Goal: Information Seeking & Learning: Learn about a topic

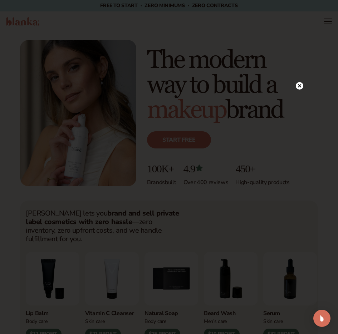
click at [299, 86] on icon at bounding box center [299, 86] width 4 height 4
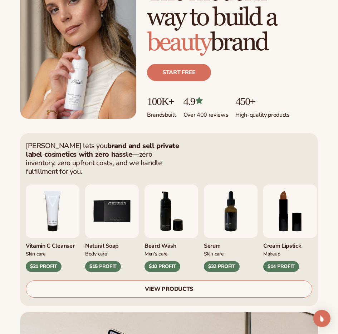
scroll to position [81, 0]
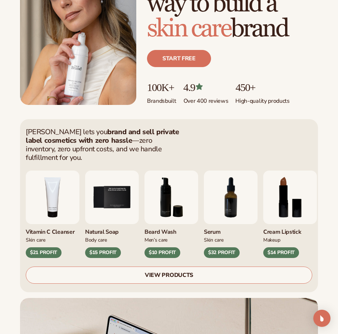
click at [187, 269] on link "VIEW PRODUCTS" at bounding box center [169, 275] width 286 height 17
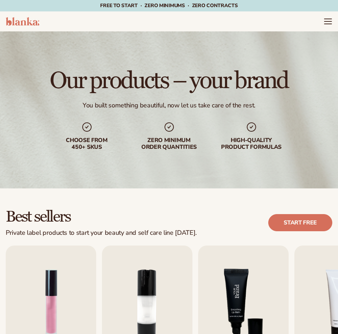
scroll to position [122, 0]
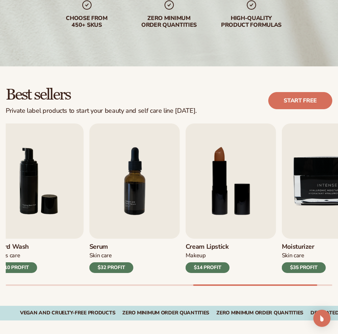
click at [314, 285] on div at bounding box center [255, 285] width 124 height 1
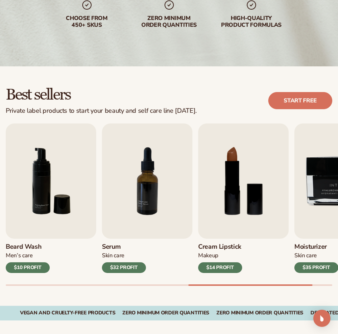
drag, startPoint x: 218, startPoint y: 285, endPoint x: 239, endPoint y: 285, distance: 21.4
click at [240, 284] on div "Lip Gloss Makeup $16 PROFIT Moisturizer Skin Care $17 PROFIT Lip Balm Body Care…" at bounding box center [172, 205] width 332 height 163
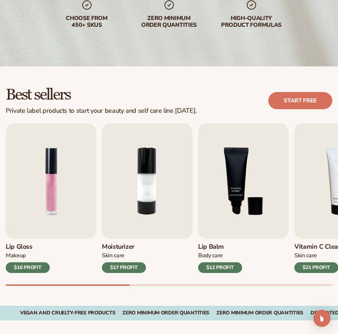
click at [59, 251] on div "Lip Gloss Makeup $16 PROFIT Moisturizer Skin Care $17 PROFIT Lip Balm Body Care…" at bounding box center [172, 205] width 332 height 163
drag, startPoint x: 109, startPoint y: 284, endPoint x: 127, endPoint y: 286, distance: 18.3
click at [127, 286] on div "Lip Gloss Makeup $16 PROFIT Moisturizer Skin Care $17 PROFIT Lip Balm Body Care…" at bounding box center [172, 205] width 332 height 163
drag, startPoint x: 92, startPoint y: 284, endPoint x: 120, endPoint y: 280, distance: 28.5
click at [120, 280] on div "Lip Gloss Makeup $16 PROFIT Moisturizer Skin Care $17 PROFIT Lip Balm Body Care…" at bounding box center [172, 205] width 332 height 163
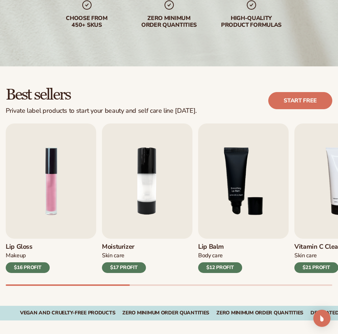
drag, startPoint x: 110, startPoint y: 284, endPoint x: 146, endPoint y: 283, distance: 36.1
click at [146, 283] on div "Lip Gloss Makeup $16 PROFIT Moisturizer Skin Care $17 PROFIT Lip Balm Body Care…" at bounding box center [172, 205] width 332 height 163
drag, startPoint x: 111, startPoint y: 284, endPoint x: 123, endPoint y: 283, distance: 11.8
click at [123, 283] on div "Lip Gloss Makeup $16 PROFIT Moisturizer Skin Care $17 PROFIT Lip Balm Body Care…" at bounding box center [172, 205] width 332 height 163
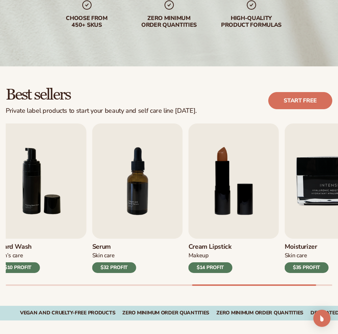
click at [308, 280] on div "Lip Gloss Makeup $16 PROFIT Moisturizer Skin Care $17 PROFIT Lip Balm Body Care…" at bounding box center [172, 205] width 332 height 163
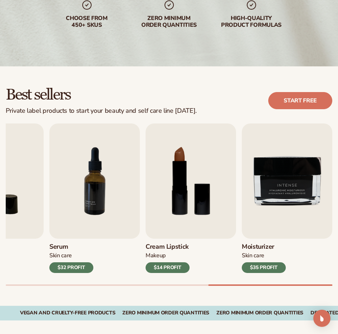
click at [301, 286] on div at bounding box center [169, 285] width 326 height 1
click at [272, 284] on div "Lip Gloss Makeup $16 PROFIT Moisturizer Skin Care $17 PROFIT Lip Balm Body Care…" at bounding box center [172, 205] width 332 height 163
drag, startPoint x: 299, startPoint y: 286, endPoint x: 231, endPoint y: 284, distance: 68.3
click at [231, 284] on div "Lip Gloss Makeup $16 PROFIT Moisturizer Skin Care $17 PROFIT Lip Balm Body Care…" at bounding box center [172, 205] width 332 height 163
drag, startPoint x: 231, startPoint y: 285, endPoint x: 191, endPoint y: 282, distance: 39.7
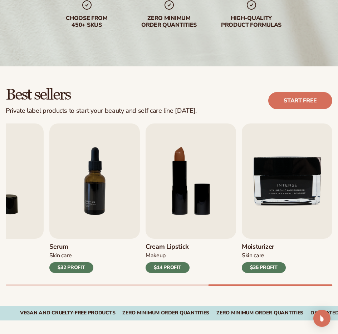
click at [191, 282] on div "Lip Gloss Makeup $16 PROFIT Moisturizer Skin Care $17 PROFIT Lip Balm Body Care…" at bounding box center [172, 205] width 332 height 163
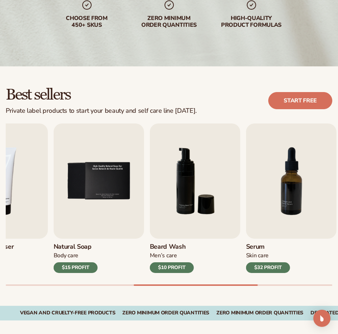
click at [195, 286] on div at bounding box center [169, 285] width 326 height 1
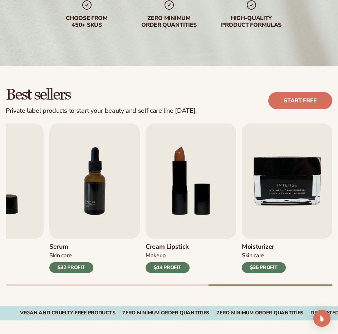
click at [252, 294] on div "Best sellers Private label products to start your beauty and self care line tod…" at bounding box center [169, 186] width 338 height 240
click at [299, 100] on link "Start free" at bounding box center [300, 100] width 64 height 17
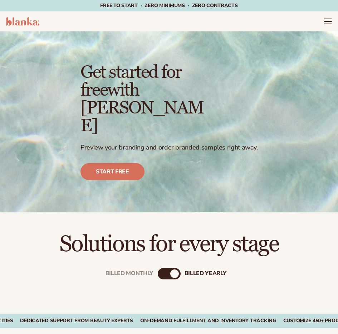
click at [254, 233] on h2 "Solutions for every stage" at bounding box center [169, 245] width 298 height 24
click at [175, 270] on div "billed Yearly" at bounding box center [174, 274] width 9 height 9
click at [172, 270] on div "billed Yearly" at bounding box center [174, 274] width 9 height 9
click at [164, 270] on div "Billed Monthly" at bounding box center [162, 274] width 9 height 9
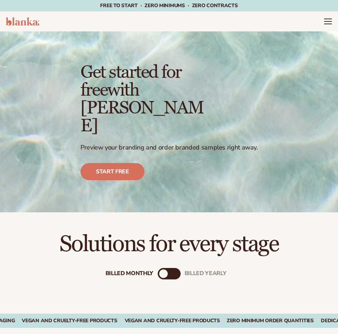
click at [164, 270] on div "Billed Monthly" at bounding box center [163, 274] width 9 height 9
click at [165, 270] on div "Billed Monthly" at bounding box center [163, 274] width 9 height 9
click at [174, 270] on div "billed Yearly" at bounding box center [176, 274] width 9 height 9
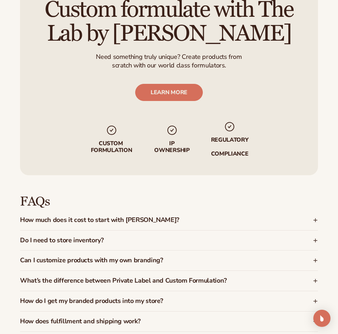
scroll to position [1169, 0]
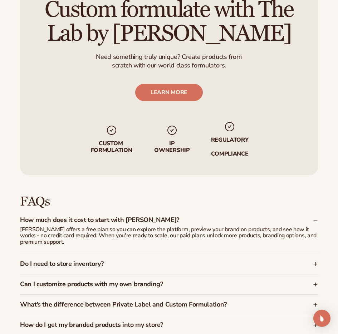
click at [200, 217] on h3 "How much does it cost to start with Blanka?" at bounding box center [153, 220] width 267 height 7
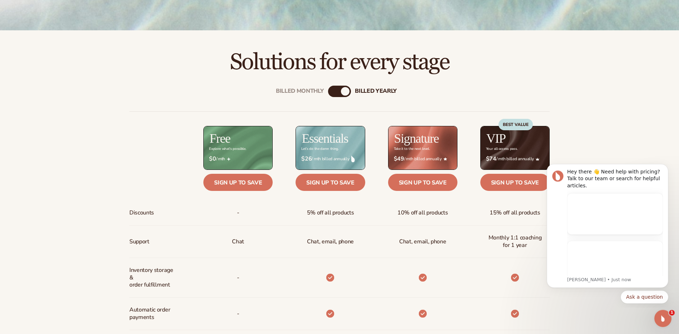
scroll to position [261, 0]
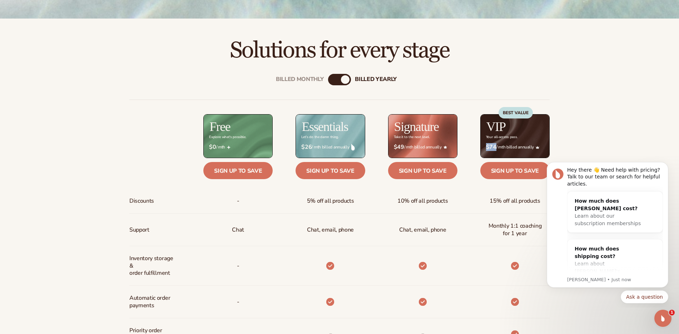
drag, startPoint x: 487, startPoint y: 148, endPoint x: 495, endPoint y: 147, distance: 8.6
click at [337, 147] on strong "$74" at bounding box center [491, 147] width 10 height 7
drag, startPoint x: 487, startPoint y: 149, endPoint x: 500, endPoint y: 149, distance: 13.2
click at [337, 149] on div "Discounts Support Inventory storage &   order fulfillment Automatic order payme…" at bounding box center [503, 318] width 92 height 409
click at [337, 149] on div "BEST VALUE" at bounding box center [515, 128] width 34 height 43
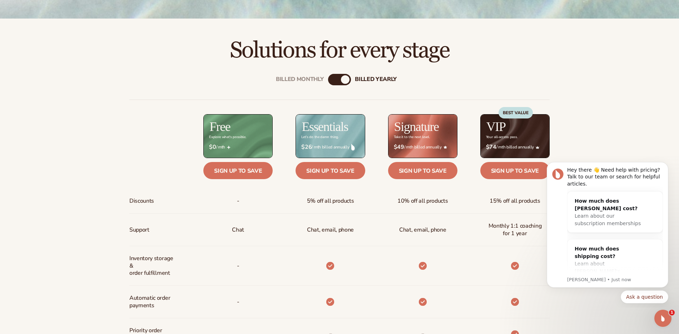
click at [337, 79] on div "Billed Monthly billed Yearly" at bounding box center [339, 79] width 23 height 11
click at [337, 80] on div "billed Yearly" at bounding box center [345, 79] width 9 height 9
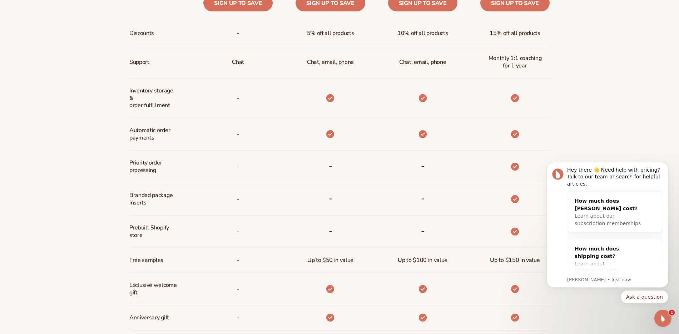
scroll to position [448, 0]
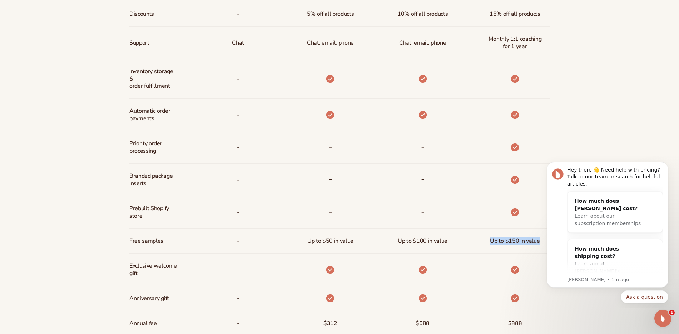
drag, startPoint x: 1028, startPoint y: 395, endPoint x: 541, endPoint y: 239, distance: 511.1
click at [337, 240] on span "Up to $150 in value" at bounding box center [515, 241] width 50 height 13
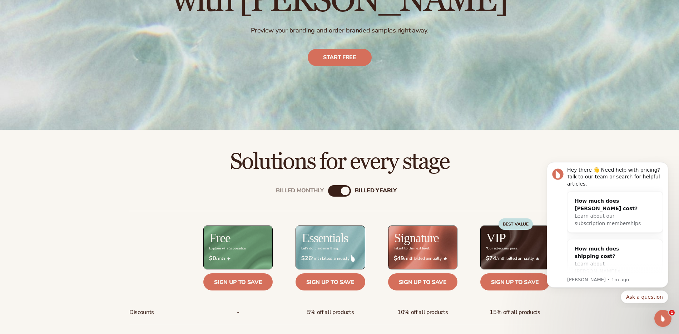
scroll to position [209, 0]
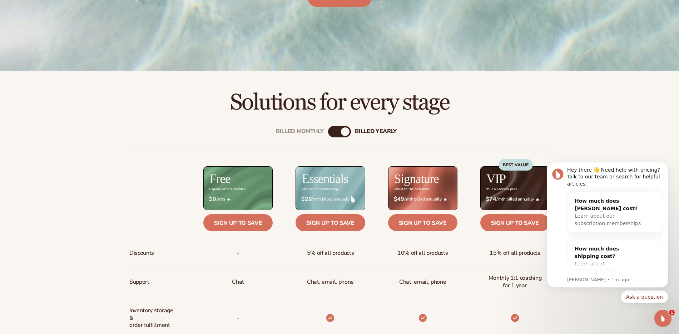
click at [333, 132] on div "Billed Monthly" at bounding box center [332, 132] width 9 height 9
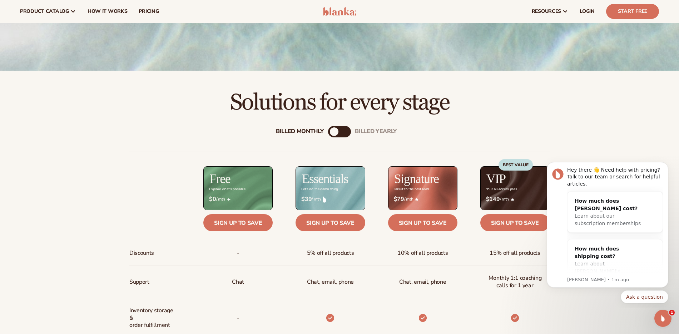
click at [337, 130] on div "Billed Monthly" at bounding box center [334, 132] width 9 height 9
click at [337, 131] on div "billed Yearly" at bounding box center [346, 132] width 9 height 9
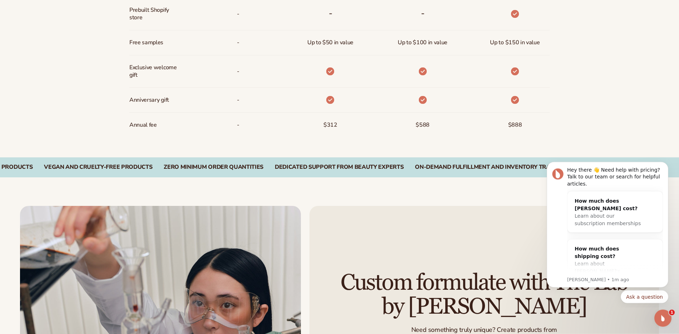
scroll to position [656, 0]
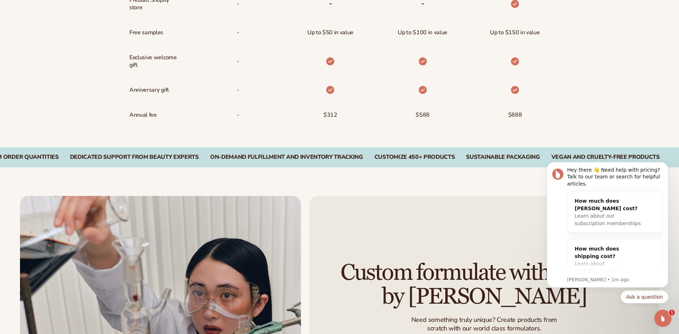
drag, startPoint x: 526, startPoint y: 115, endPoint x: 511, endPoint y: 78, distance: 40.6
click at [337, 99] on div at bounding box center [514, 90] width 19 height 25
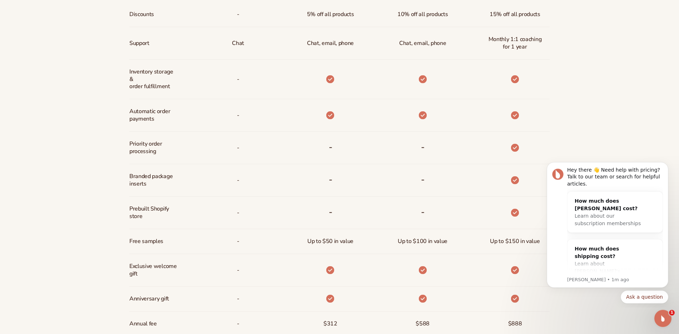
scroll to position [494, 0]
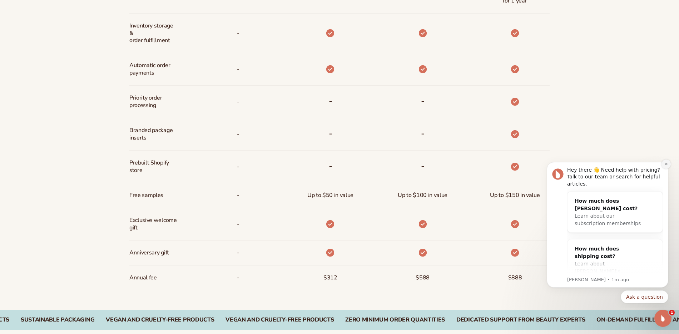
click at [337, 165] on icon "Dismiss notification" at bounding box center [666, 164] width 4 height 4
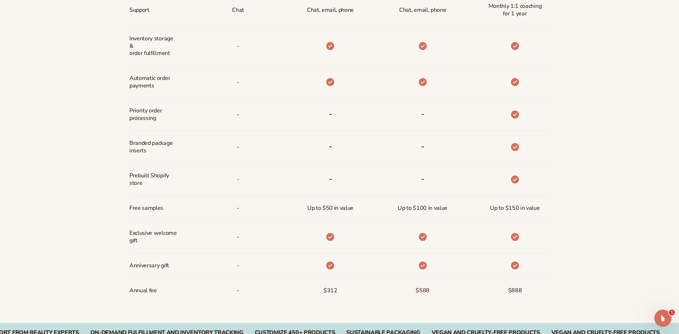
scroll to position [534, 0]
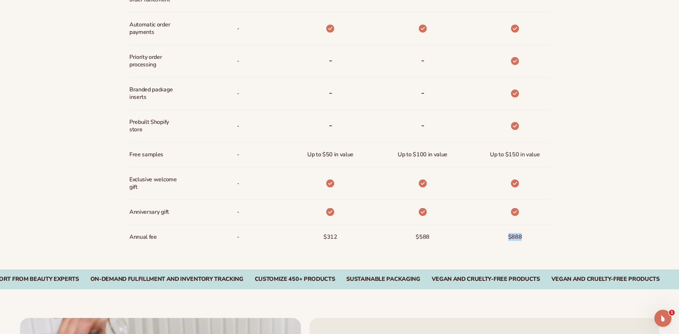
drag, startPoint x: 520, startPoint y: 236, endPoint x: 499, endPoint y: 234, distance: 21.2
click at [337, 234] on div "$888" at bounding box center [503, 237] width 92 height 25
click at [337, 238] on span "$888" at bounding box center [515, 237] width 14 height 13
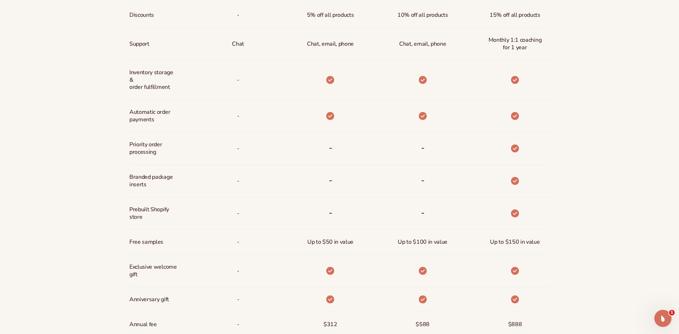
scroll to position [448, 0]
drag, startPoint x: 520, startPoint y: 213, endPoint x: 508, endPoint y: 211, distance: 13.0
click at [337, 211] on div at bounding box center [514, 212] width 19 height 32
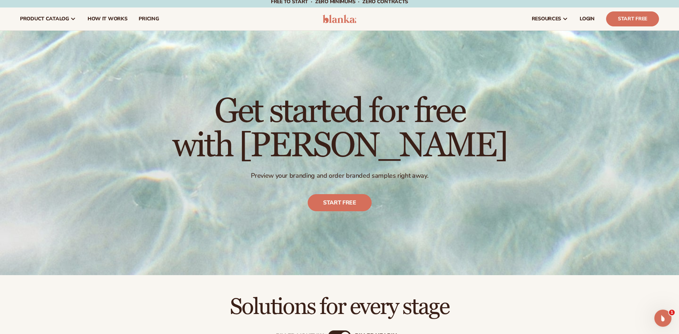
scroll to position [0, 0]
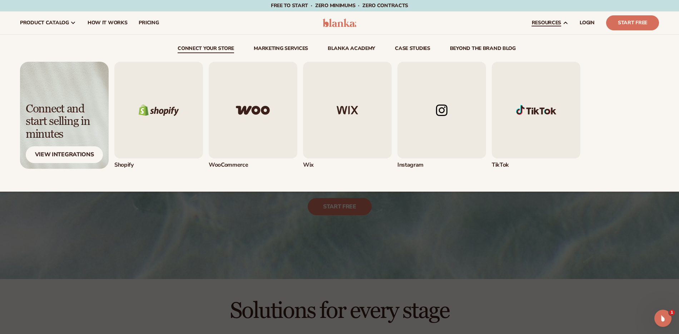
click at [337, 105] on img "3 / 5" at bounding box center [347, 110] width 89 height 97
